Goal: Task Accomplishment & Management: Use online tool/utility

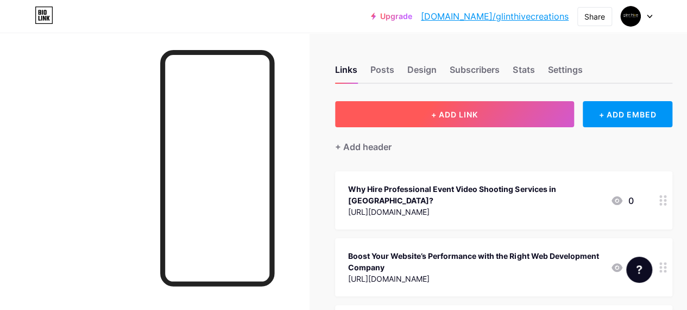
click at [513, 104] on button "+ ADD LINK" at bounding box center [454, 114] width 239 height 26
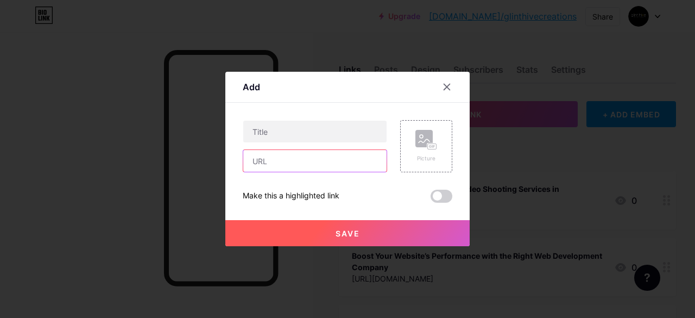
click at [321, 159] on input "text" at bounding box center [314, 161] width 143 height 22
paste input "[URL][DOMAIN_NAME]"
type input "[URL][DOMAIN_NAME]"
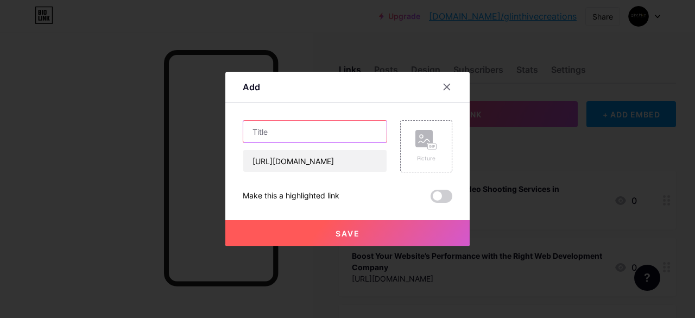
scroll to position [0, 0]
click at [284, 127] on input "text" at bounding box center [314, 132] width 143 height 22
paste input "Why Our Video Production Services Are Essential for Your Business Success"
type input "Why Our Video Production Services Are Essential for Your Business Success"
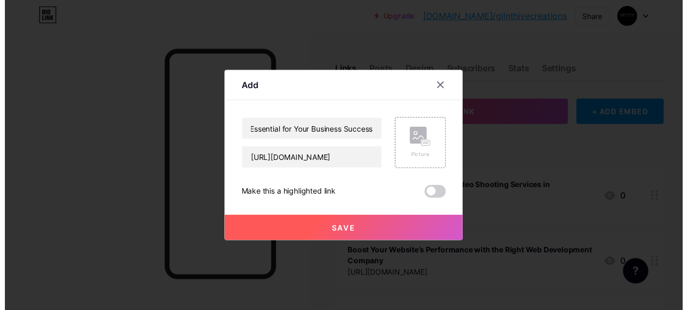
scroll to position [0, 0]
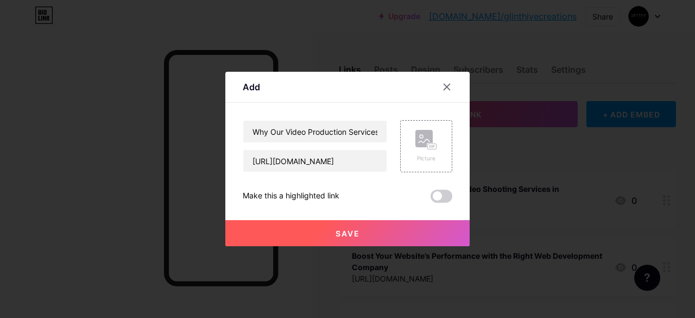
click at [366, 229] on button "Save" at bounding box center [347, 233] width 244 height 26
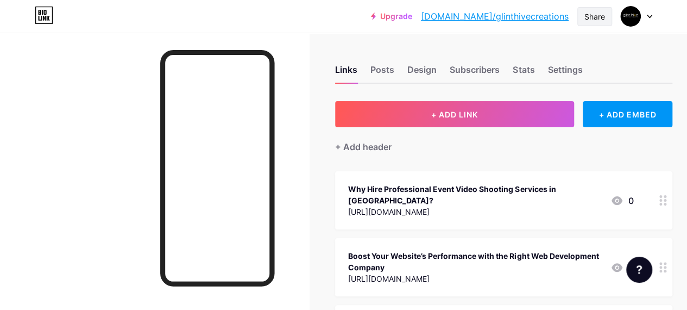
click at [596, 17] on div "Share" at bounding box center [595, 16] width 21 height 11
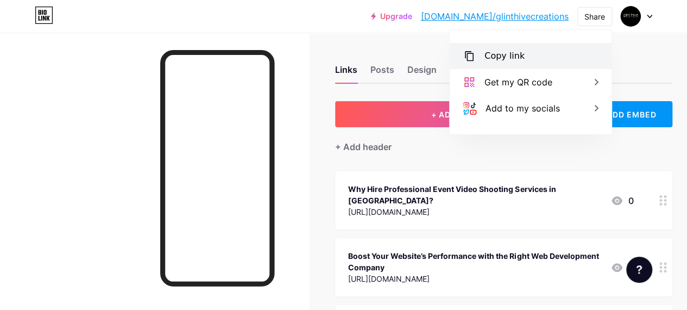
click at [536, 50] on div "Copy link" at bounding box center [531, 56] width 162 height 26
